Goal: Task Accomplishment & Management: Complete application form

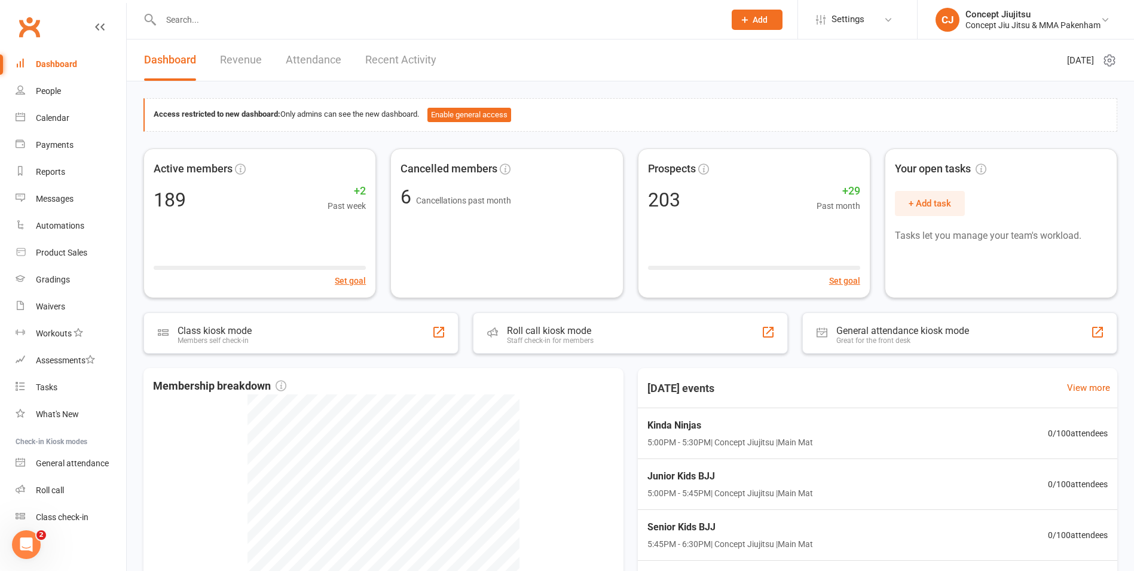
click at [196, 22] on input "text" at bounding box center [436, 19] width 559 height 17
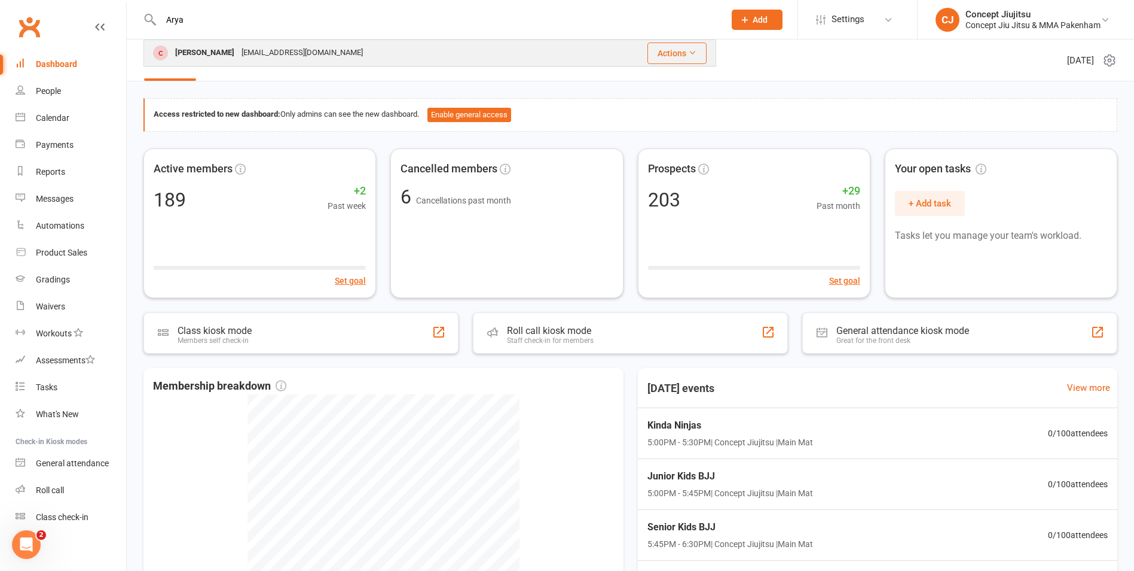
type input "Arya"
click at [199, 48] on div "[PERSON_NAME]" at bounding box center [205, 52] width 66 height 17
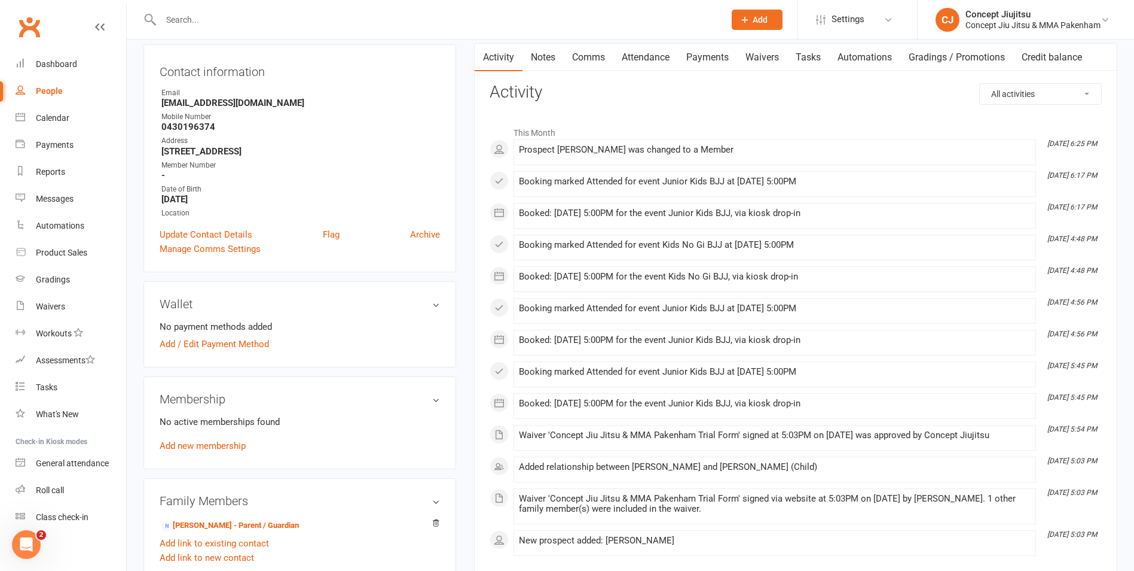
scroll to position [120, 0]
click at [240, 448] on link "Add new membership" at bounding box center [203, 445] width 86 height 11
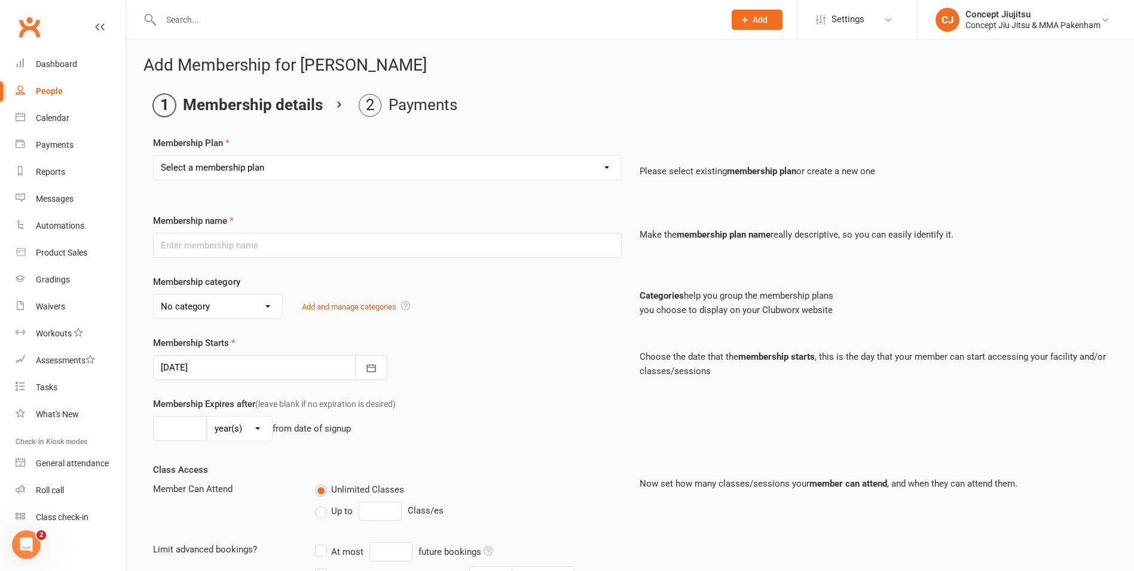
click at [212, 173] on select "Select a membership plan Create new Membership Plan Adults / Teens Kickboxing /…" at bounding box center [388, 167] width 468 height 24
select select "3"
click at [154, 155] on select "Select a membership plan Create new Membership Plan Adults / Teens Kickboxing /…" at bounding box center [388, 167] width 468 height 24
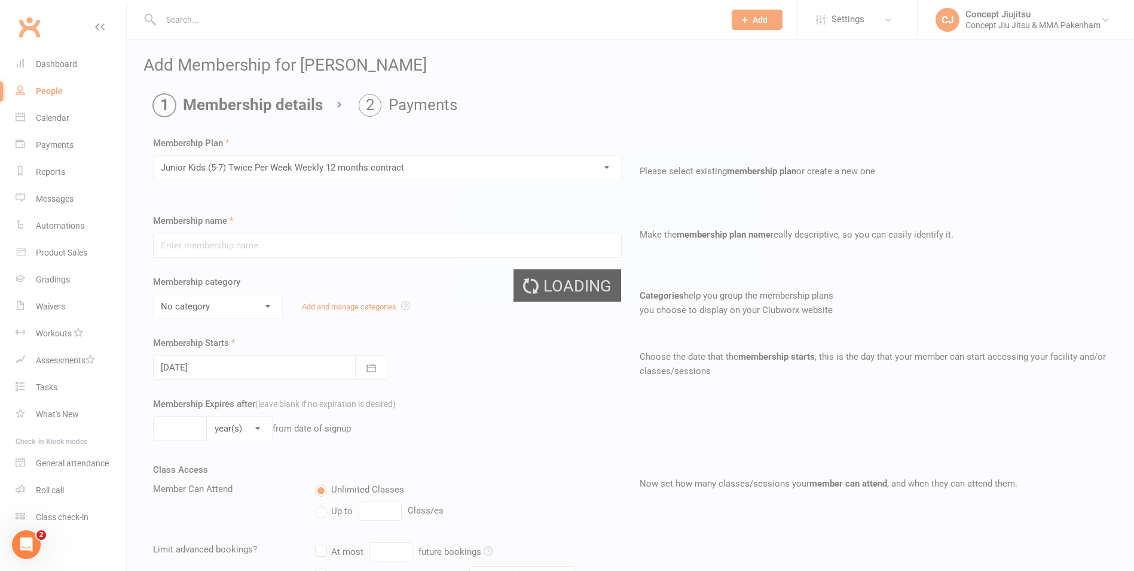
type input "Junior Kids (5-7) Twice Per Week Weekly 12 months contract"
select select "3"
type input "0"
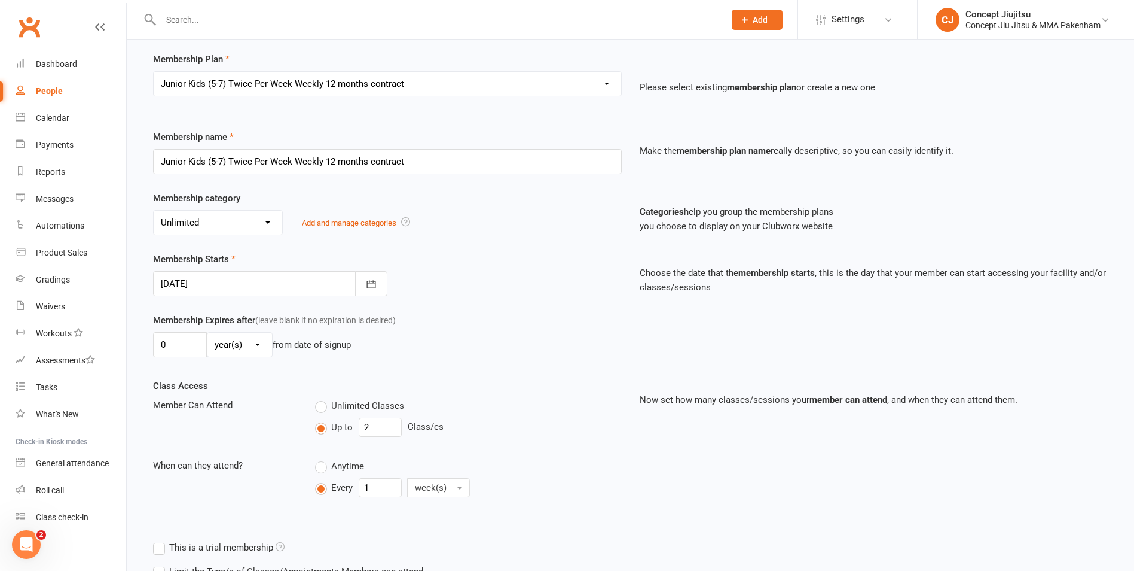
scroll to position [120, 0]
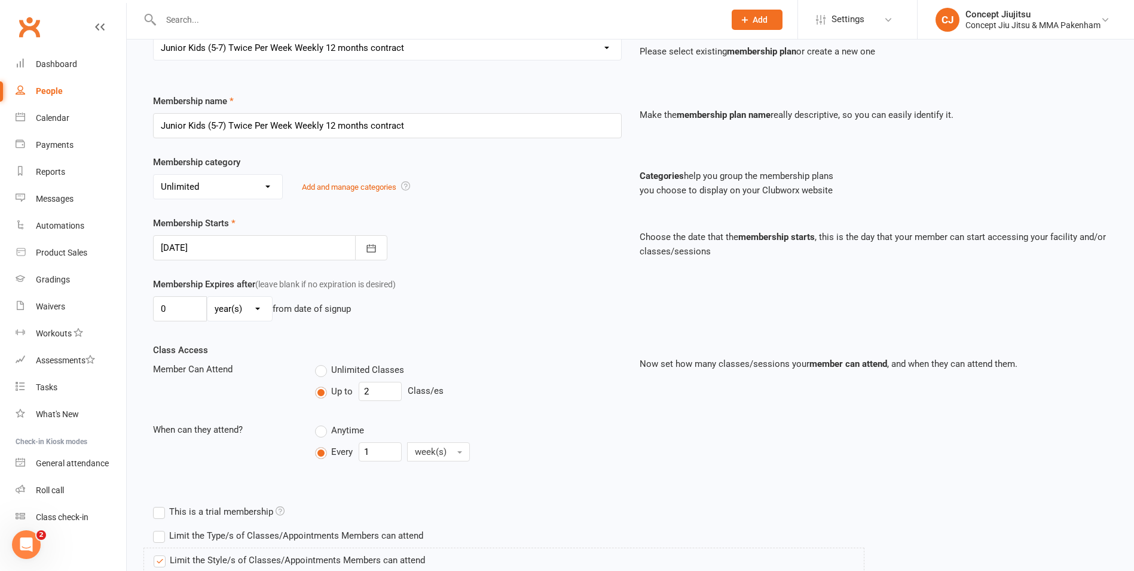
click at [188, 189] on select "No category Brazilian Jiu Jitsu (BJJ) Mixed Martial Arts (MMA) Muay Thai / Kick…" at bounding box center [218, 187] width 129 height 24
click at [186, 188] on select "No category Brazilian Jiu Jitsu (BJJ) Mixed Martial Arts (MMA) Muay Thai / Kick…" at bounding box center [218, 187] width 129 height 24
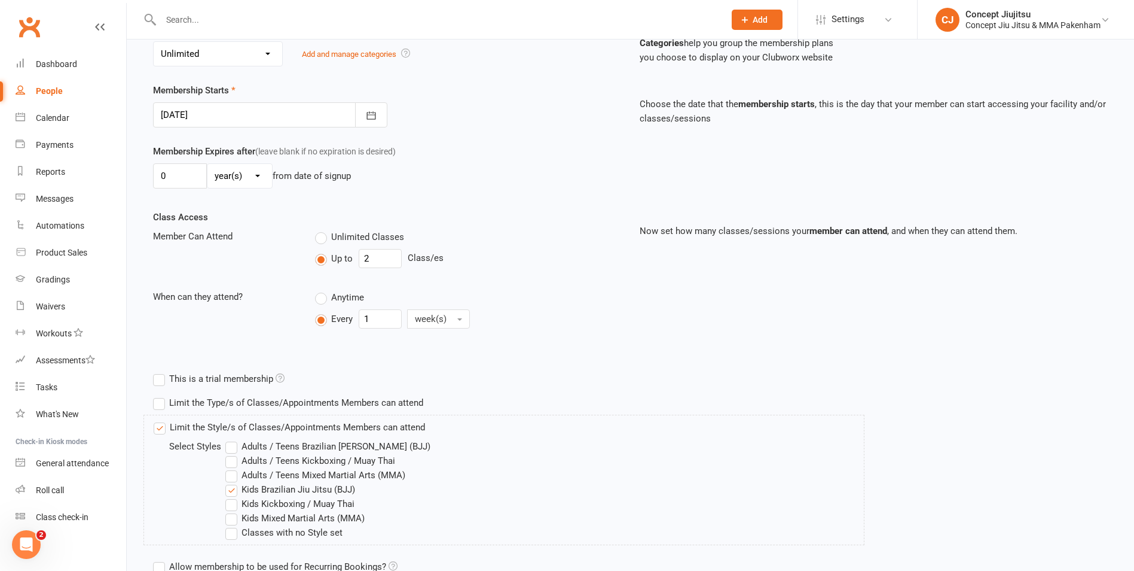
scroll to position [273, 0]
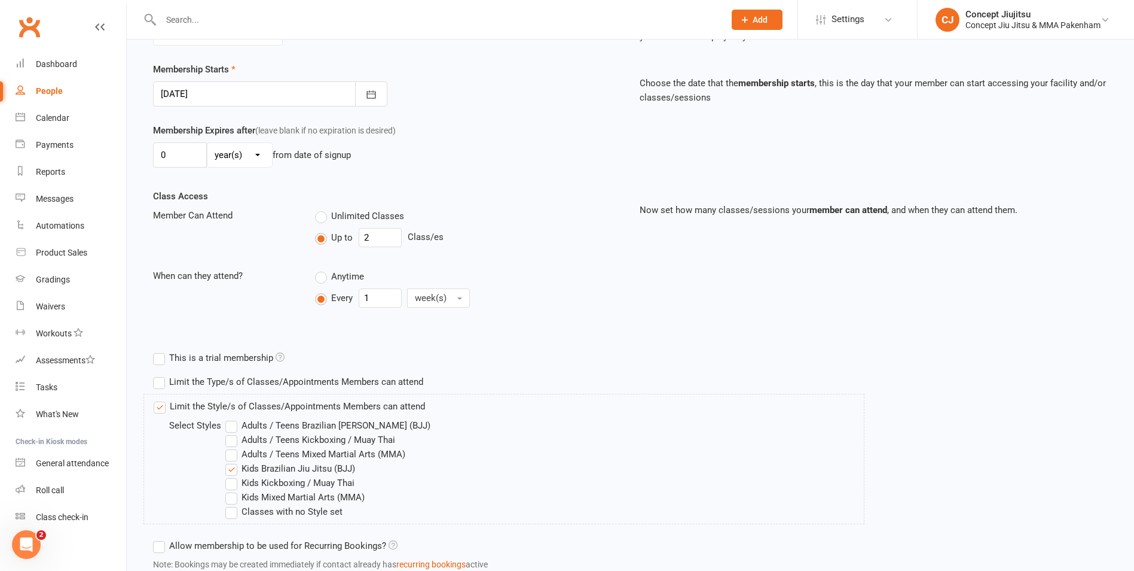
click at [311, 210] on div "Unlimited Classes Up to 2 Class/es" at bounding box center [468, 230] width 324 height 44
click at [319, 216] on label "Unlimited Classes" at bounding box center [359, 216] width 89 height 14
click at [319, 209] on input "Unlimited Classes" at bounding box center [319, 209] width 8 height 0
type input "0"
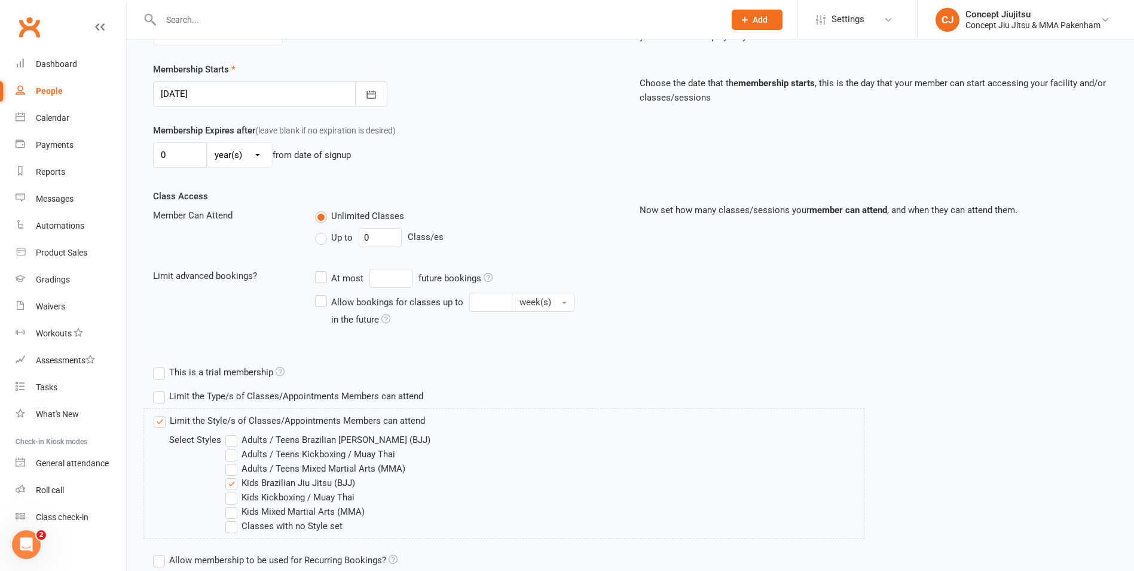
scroll to position [94, 0]
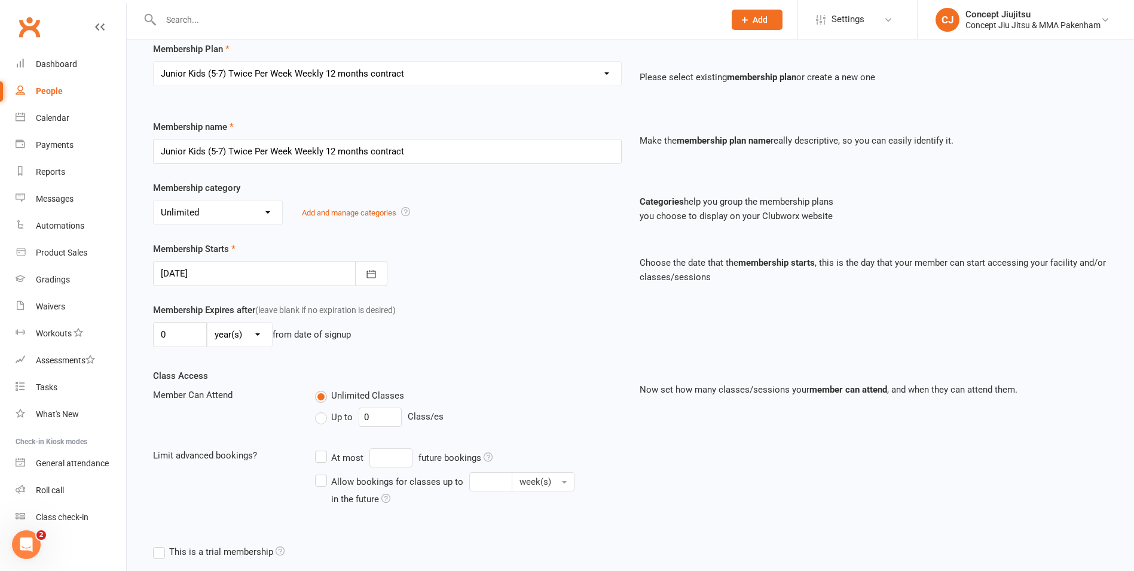
click at [233, 75] on select "Select a membership plan Create new Membership Plan Adults / Teens Kickboxing /…" at bounding box center [388, 74] width 468 height 24
click at [239, 74] on select "Select a membership plan Create new Membership Plan Adults / Teens Kickboxing /…" at bounding box center [388, 74] width 468 height 24
drag, startPoint x: 228, startPoint y: 153, endPoint x: 293, endPoint y: 154, distance: 64.6
click at [293, 154] on input "Junior Kids (5-7) Twice Per Week Weekly 12 months contract" at bounding box center [387, 151] width 469 height 25
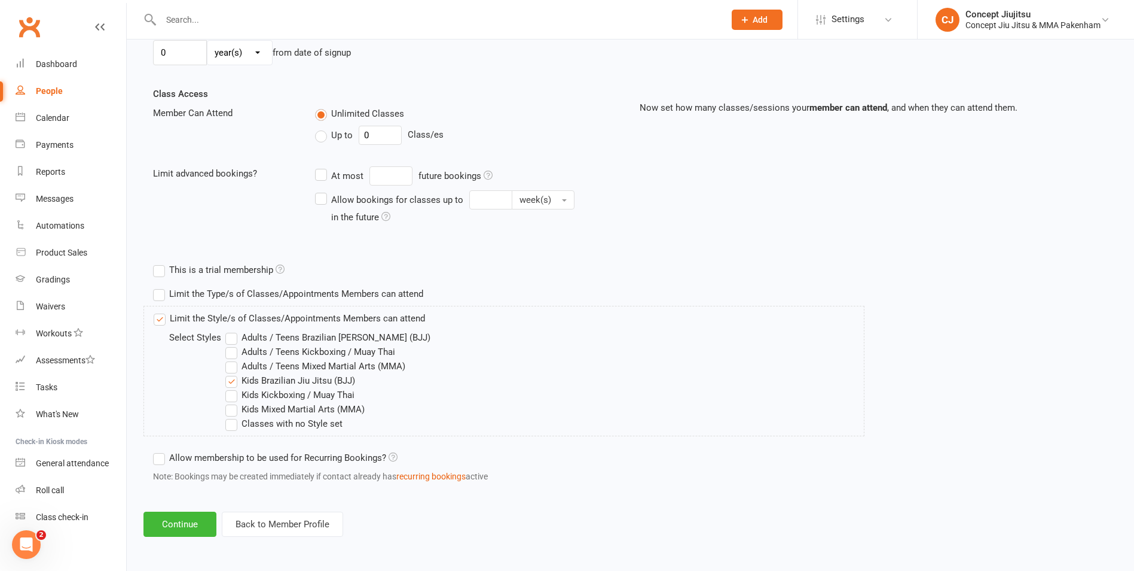
scroll to position [376, 0]
type input "Junior Kids (5-7) Unlimited Weekly 12 months contract"
click at [185, 527] on button "Continue" at bounding box center [180, 523] width 73 height 25
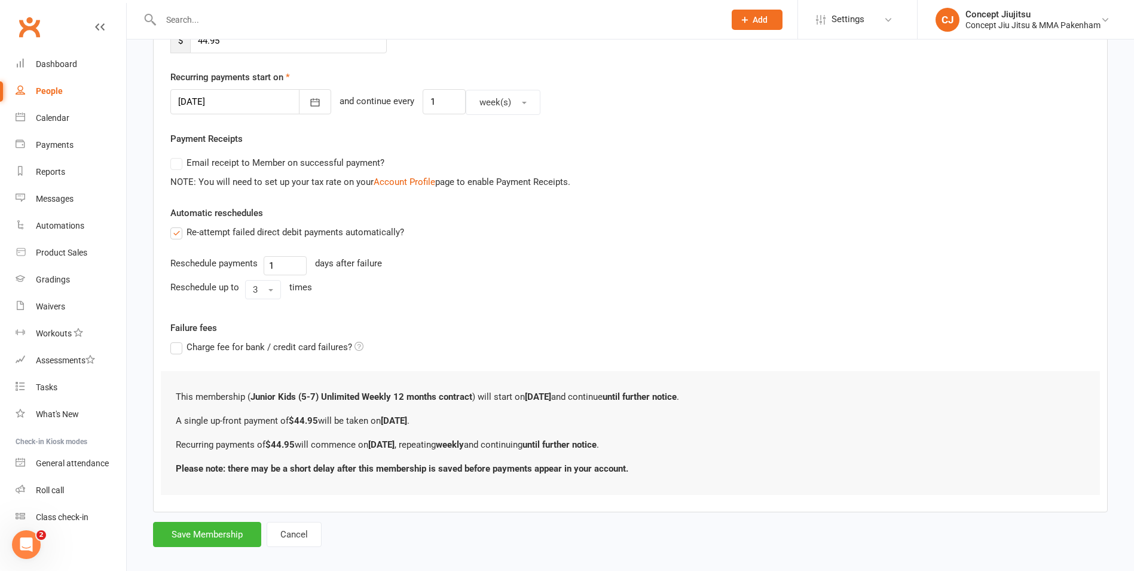
scroll to position [275, 0]
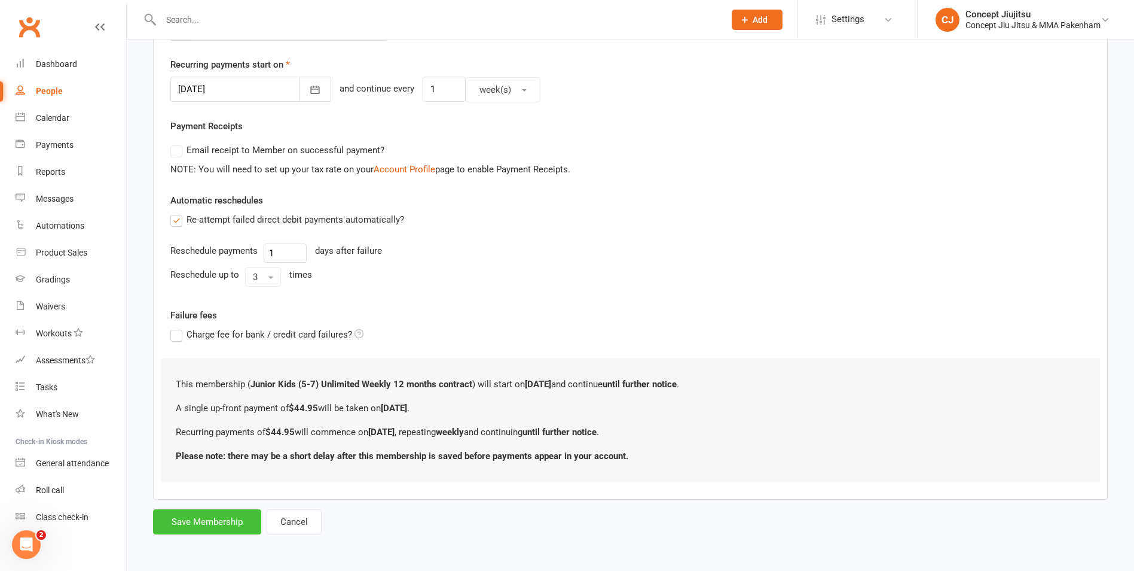
click at [245, 529] on button "Save Membership" at bounding box center [207, 521] width 108 height 25
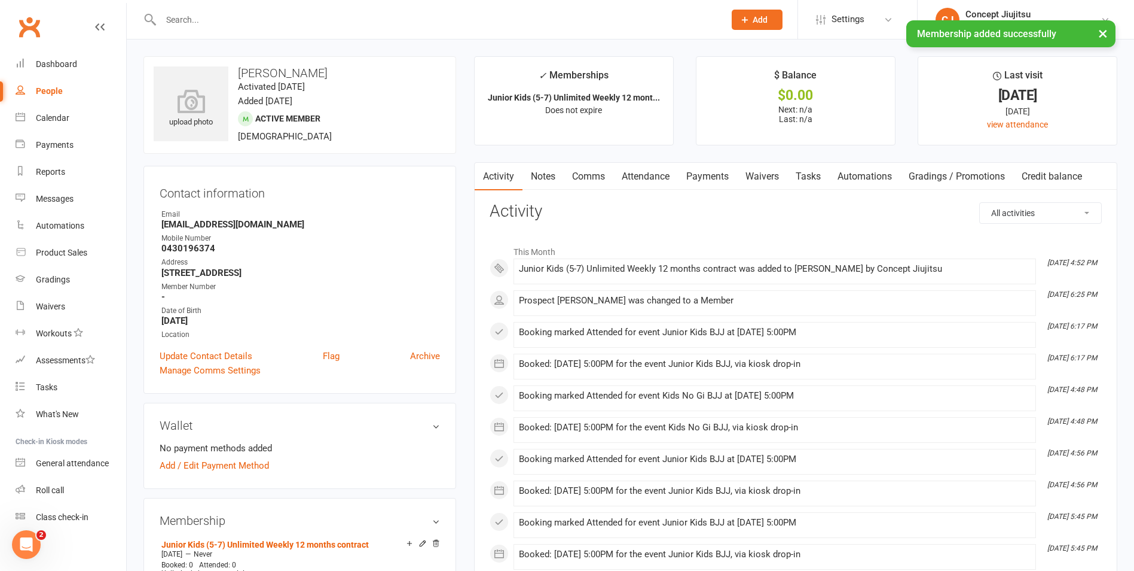
click at [712, 178] on link "Payments" at bounding box center [707, 177] width 59 height 28
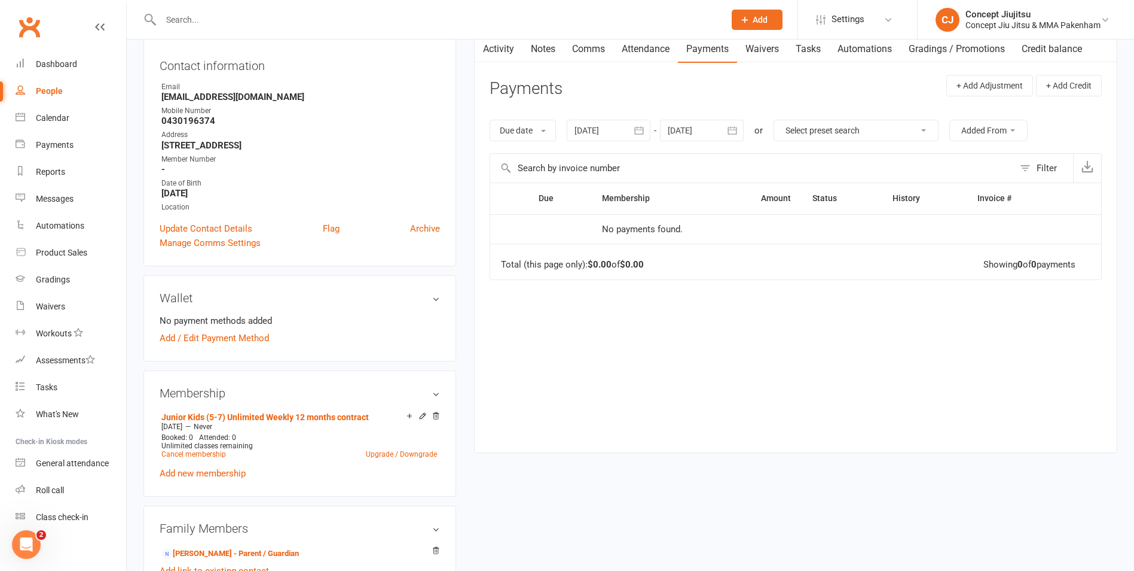
scroll to position [179, 0]
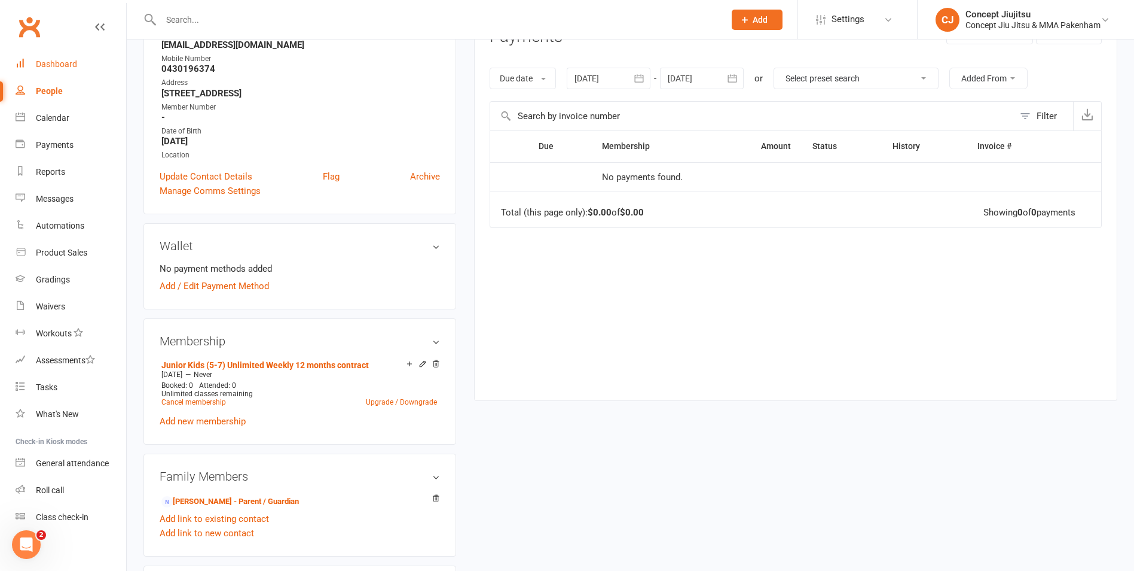
click at [61, 63] on div "Dashboard" at bounding box center [56, 64] width 41 height 10
